Goal: Transaction & Acquisition: Download file/media

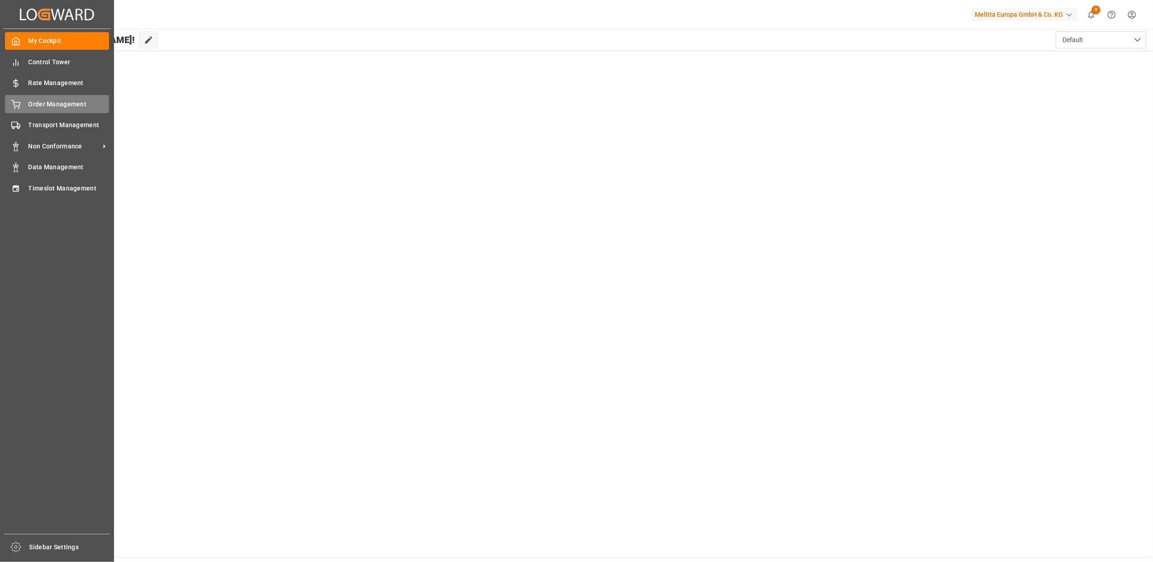
click at [24, 99] on div "Order Management Order Management" at bounding box center [57, 104] width 104 height 18
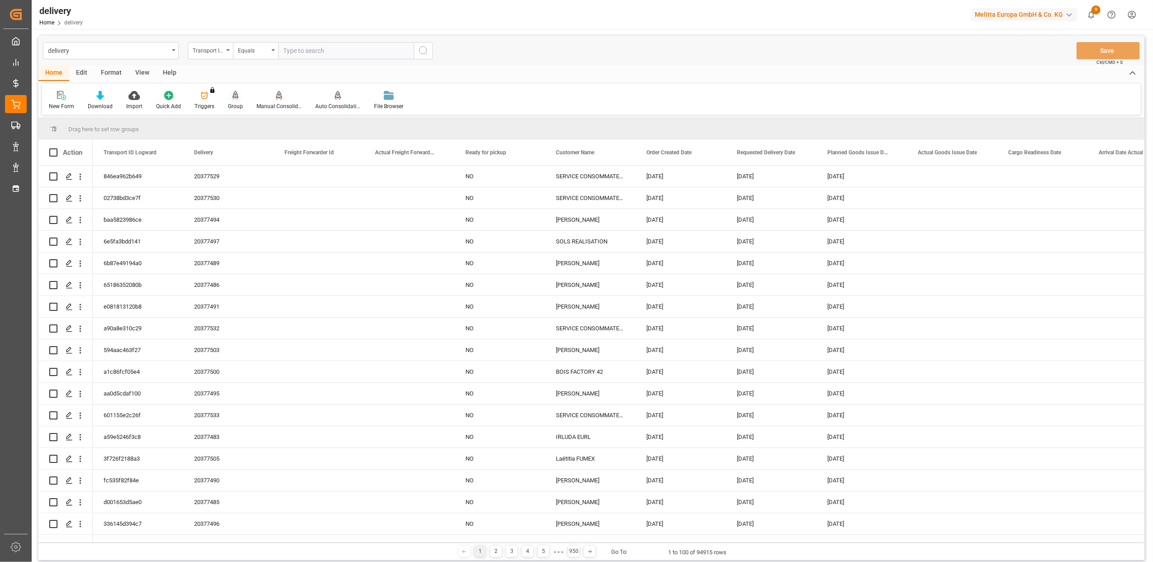
click at [236, 99] on div at bounding box center [235, 94] width 15 height 9
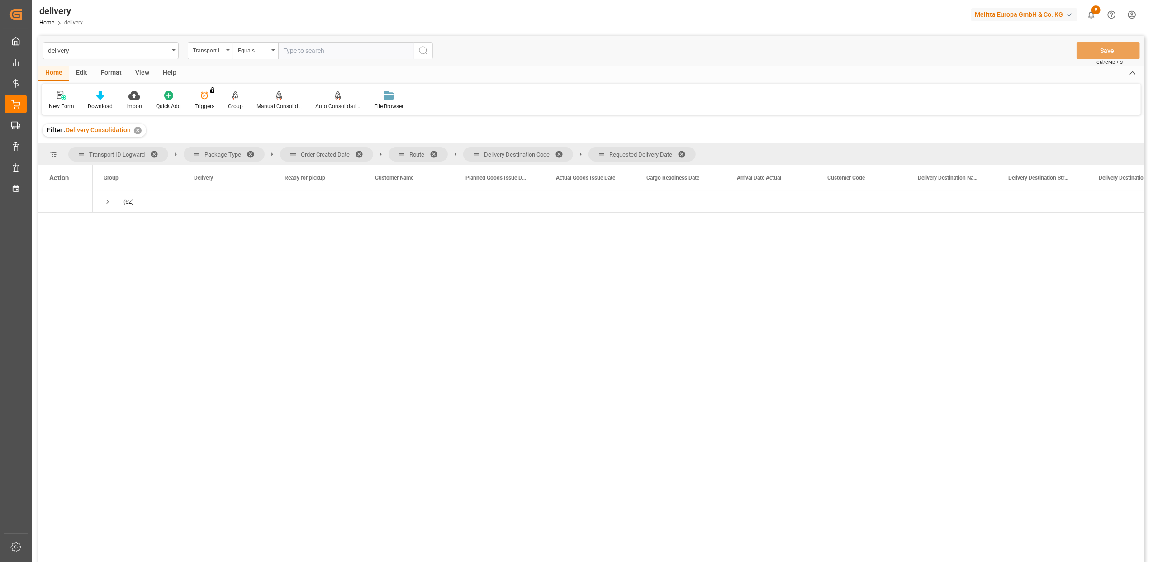
click at [360, 151] on span at bounding box center [362, 154] width 14 height 8
click at [324, 151] on span at bounding box center [328, 154] width 14 height 8
click at [375, 150] on span at bounding box center [379, 154] width 14 height 8
click at [373, 151] on span at bounding box center [376, 154] width 14 height 8
click at [100, 101] on div "Download" at bounding box center [100, 100] width 38 height 20
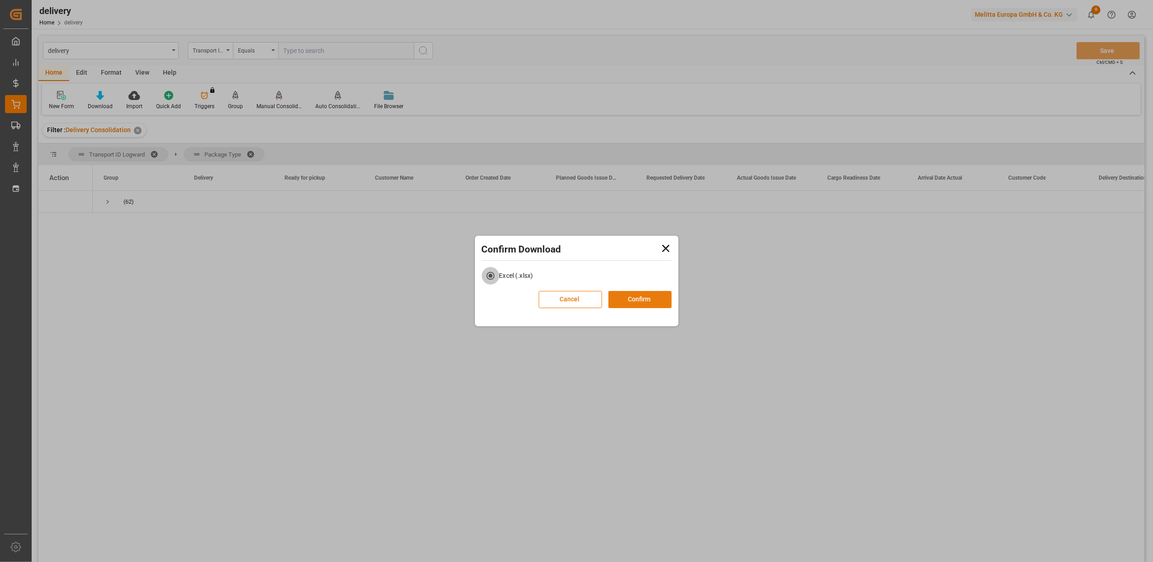
click at [619, 296] on button "Confirm" at bounding box center [639, 299] width 63 height 17
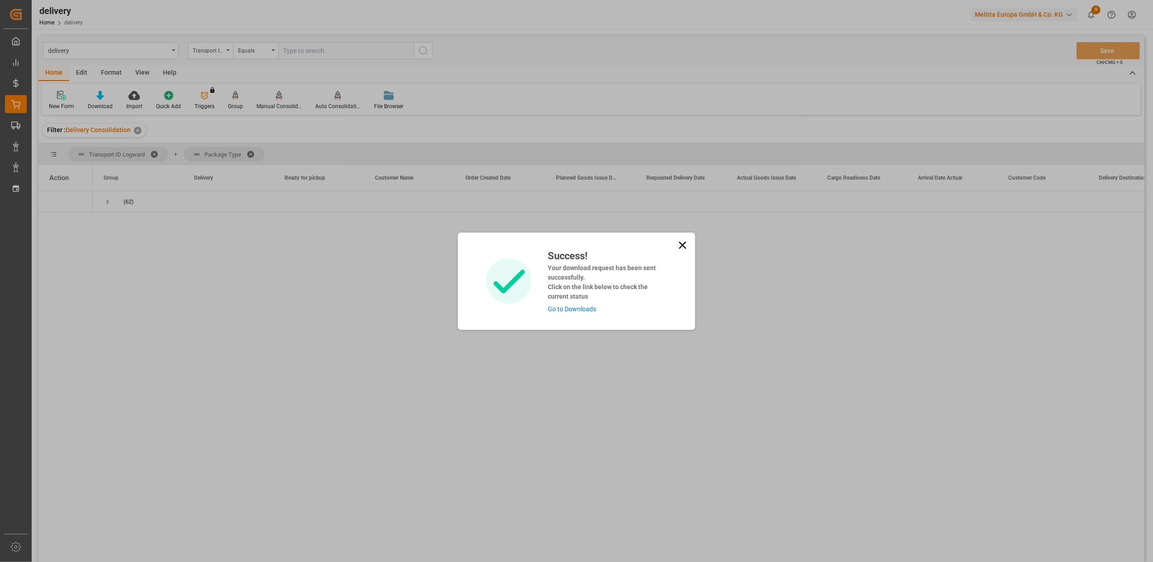
click at [583, 308] on link "Go to Downloads" at bounding box center [572, 308] width 48 height 7
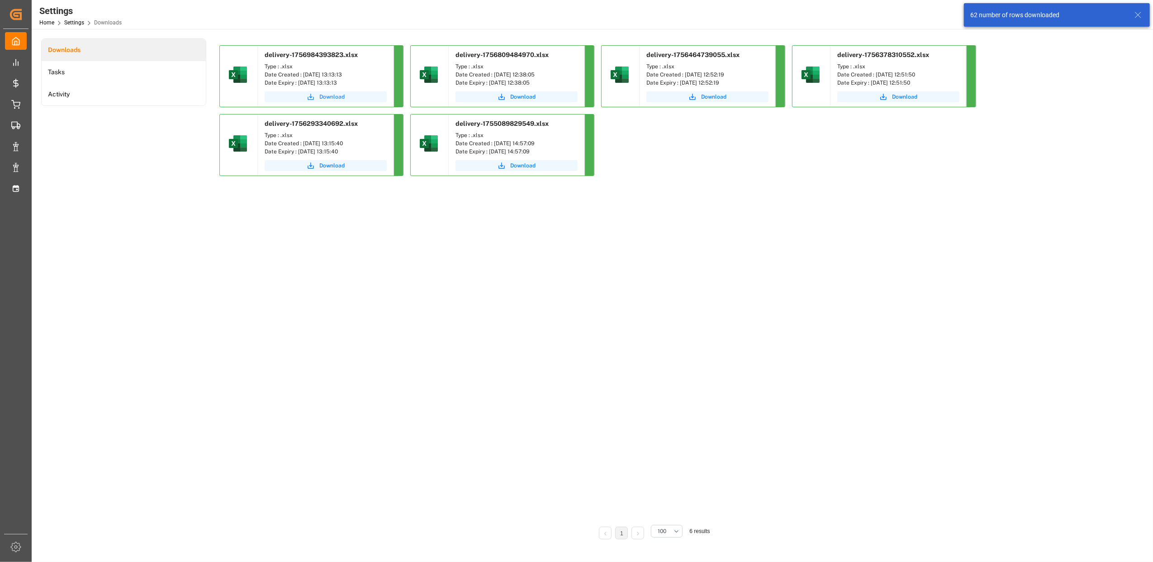
click at [328, 99] on span "Download" at bounding box center [331, 97] width 25 height 8
